Goal: Task Accomplishment & Management: Use online tool/utility

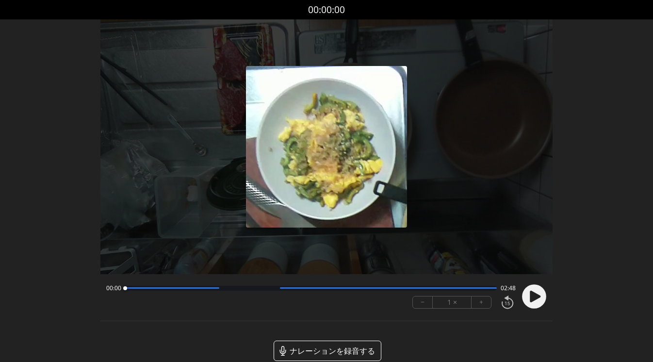
click at [535, 292] on circle at bounding box center [534, 296] width 24 height 24
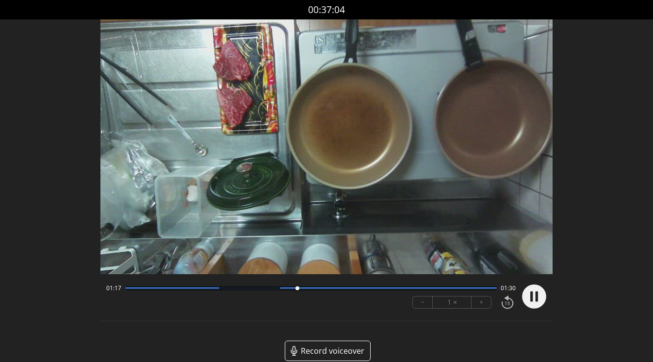
click at [481, 302] on button "+" at bounding box center [481, 302] width 19 height 12
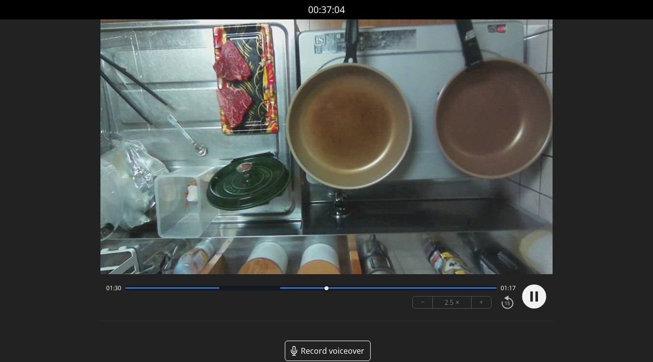
click at [481, 302] on button "+" at bounding box center [481, 302] width 19 height 12
click at [425, 305] on button "−" at bounding box center [423, 302] width 20 height 12
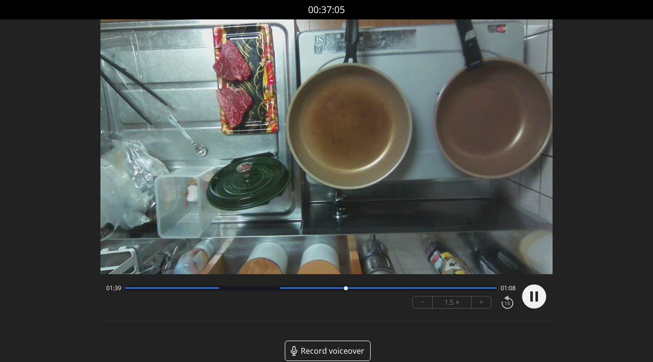
click at [425, 305] on button "−" at bounding box center [423, 302] width 20 height 12
click at [336, 286] on div at bounding box center [311, 288] width 372 height 5
click at [526, 299] on circle at bounding box center [534, 296] width 24 height 24
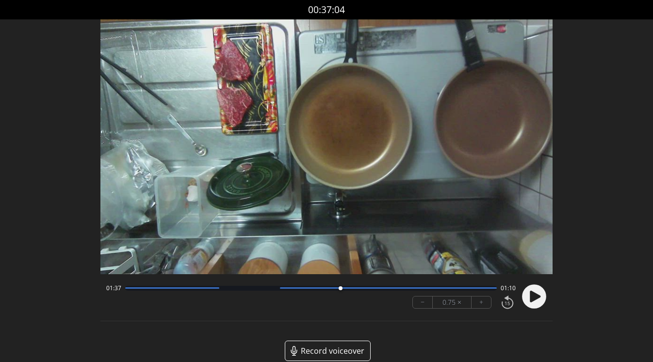
click at [532, 299] on icon at bounding box center [535, 296] width 11 height 12
click at [532, 298] on icon at bounding box center [531, 296] width 2 height 10
click at [339, 289] on div at bounding box center [343, 288] width 13 height 13
click at [536, 296] on icon at bounding box center [535, 296] width 11 height 12
click at [483, 303] on button "+" at bounding box center [481, 302] width 19 height 12
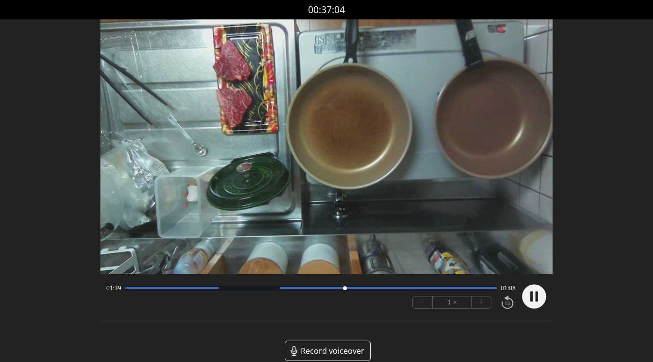
click at [422, 302] on button "−" at bounding box center [423, 302] width 20 height 12
click at [343, 288] on div at bounding box center [388, 287] width 217 height 1
click at [333, 288] on div at bounding box center [388, 287] width 217 height 1
click at [536, 295] on icon at bounding box center [537, 296] width 2 height 10
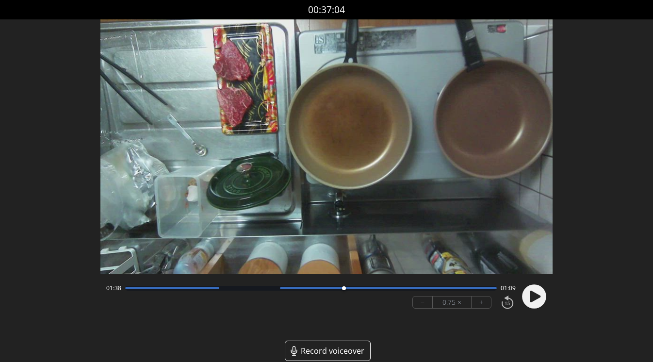
click at [533, 298] on icon at bounding box center [535, 296] width 11 height 12
click at [533, 298] on circle at bounding box center [534, 296] width 24 height 24
click at [527, 302] on circle at bounding box center [534, 296] width 24 height 24
click at [440, 288] on div at bounding box center [388, 287] width 217 height 1
click at [419, 288] on div at bounding box center [388, 287] width 217 height 1
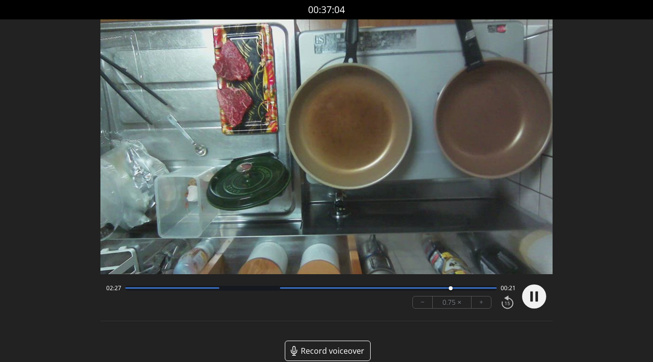
click at [425, 288] on div at bounding box center [388, 287] width 217 height 1
click at [460, 288] on div at bounding box center [388, 287] width 217 height 1
click at [527, 296] on circle at bounding box center [534, 296] width 24 height 24
click at [537, 292] on circle at bounding box center [534, 296] width 24 height 24
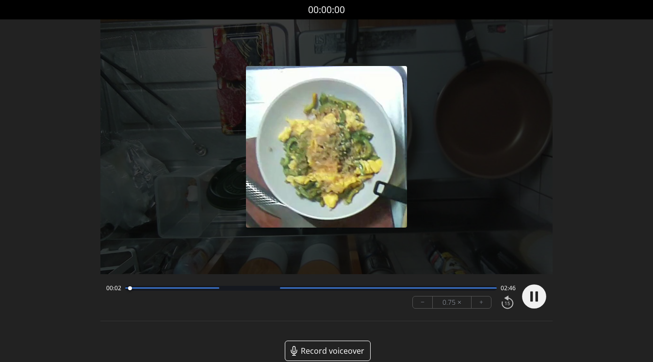
click at [483, 304] on button "+" at bounding box center [481, 302] width 19 height 12
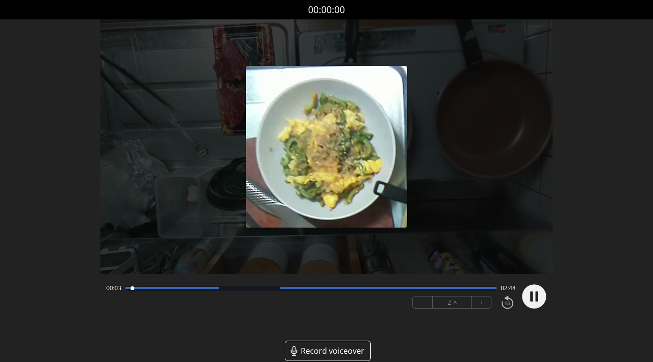
click at [483, 304] on button "+" at bounding box center [481, 302] width 19 height 12
click at [244, 288] on div at bounding box center [311, 288] width 372 height 5
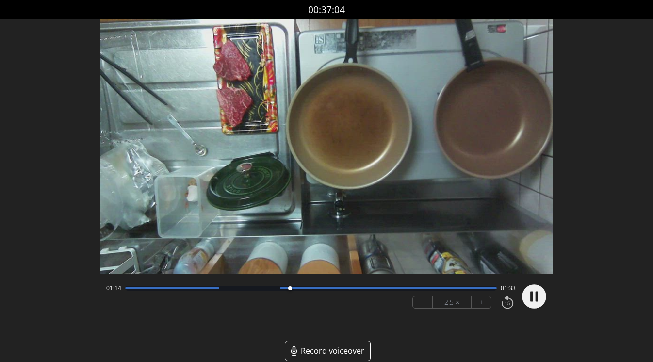
click at [315, 288] on div at bounding box center [388, 287] width 217 height 1
click at [345, 288] on div at bounding box center [388, 287] width 217 height 1
click at [372, 290] on div at bounding box center [311, 288] width 372 height 5
click at [407, 290] on div at bounding box center [311, 288] width 372 height 5
click at [426, 289] on div at bounding box center [311, 288] width 372 height 5
